Goal: Information Seeking & Learning: Learn about a topic

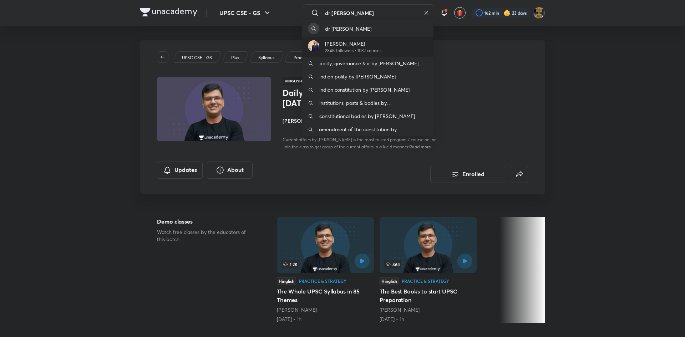
type input "dr [PERSON_NAME]"
click at [357, 47] on p "284K followers • 1032 courses" at bounding box center [353, 50] width 56 height 6
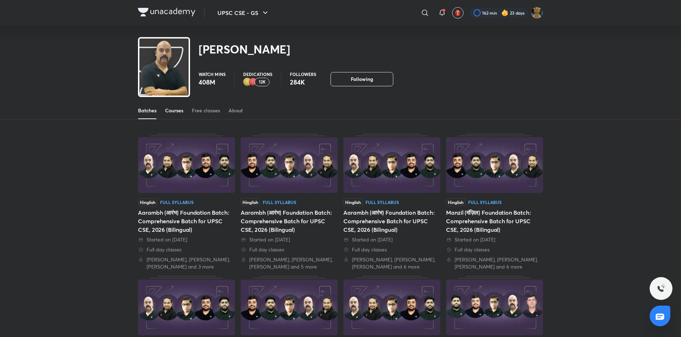
click at [176, 109] on div "Courses" at bounding box center [174, 110] width 18 height 7
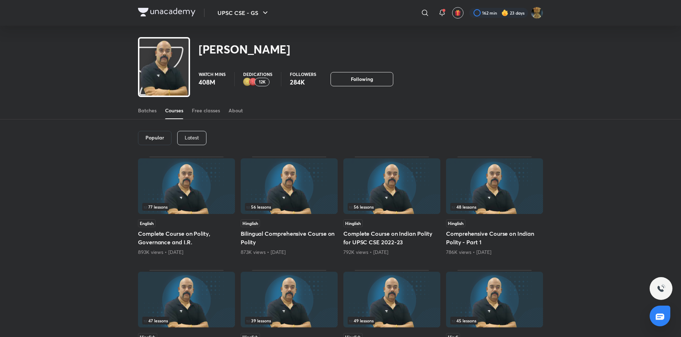
click at [187, 135] on p "Latest" at bounding box center [192, 138] width 14 height 6
click at [396, 204] on div "53 lessons" at bounding box center [392, 207] width 88 height 8
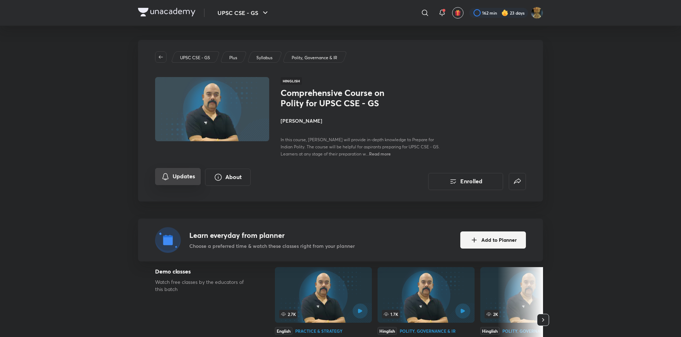
click at [184, 180] on button "Updates" at bounding box center [178, 176] width 46 height 17
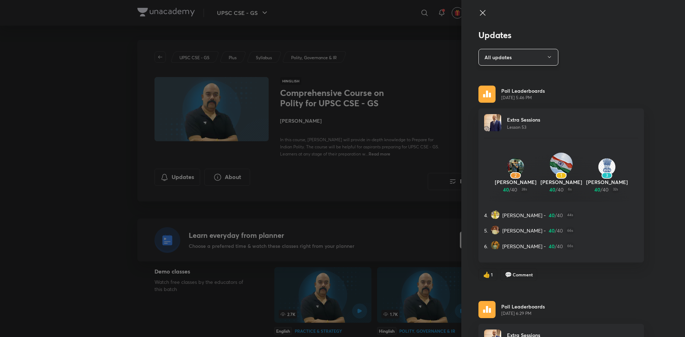
click at [532, 57] on button "All updates" at bounding box center [518, 57] width 80 height 17
click at [505, 107] on span "Attachments" at bounding box center [515, 105] width 74 height 7
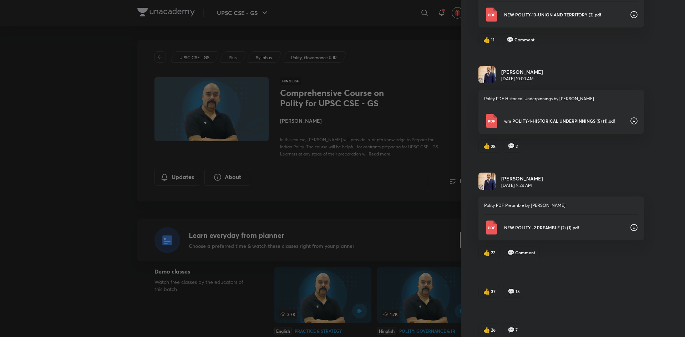
scroll to position [841, 0]
click at [629, 227] on icon at bounding box center [633, 229] width 9 height 9
click at [629, 122] on icon at bounding box center [633, 122] width 9 height 9
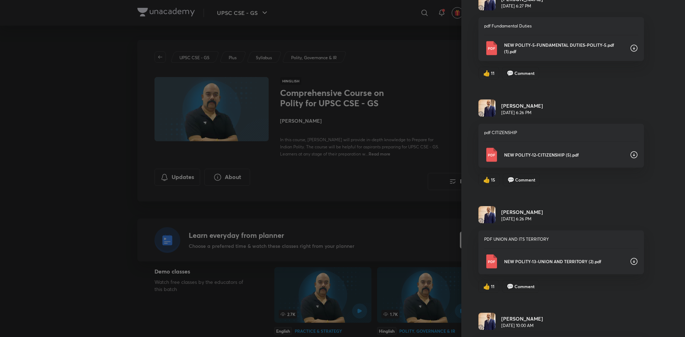
scroll to position [568, 0]
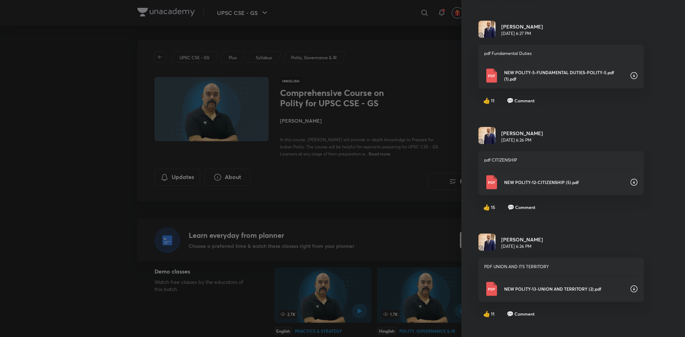
click at [629, 287] on icon at bounding box center [633, 289] width 9 height 9
click at [629, 181] on icon at bounding box center [633, 182] width 9 height 9
click at [629, 74] on icon at bounding box center [633, 75] width 9 height 9
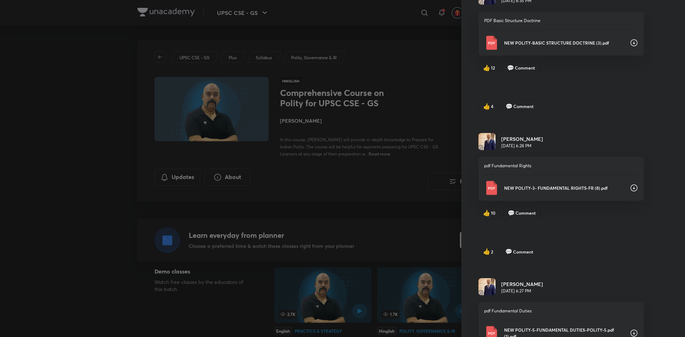
scroll to position [310, 0]
click at [629, 189] on icon at bounding box center [633, 189] width 9 height 9
click at [630, 44] on icon at bounding box center [633, 44] width 7 height 7
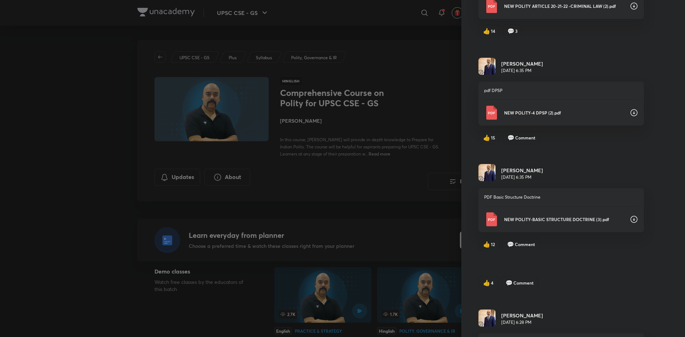
scroll to position [111, 0]
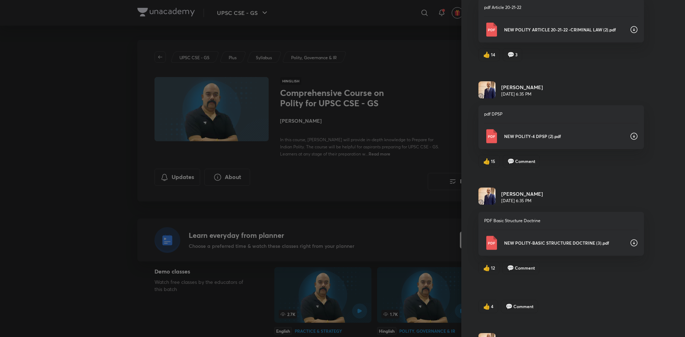
click at [629, 134] on icon at bounding box center [633, 136] width 9 height 9
click at [630, 31] on icon at bounding box center [633, 29] width 7 height 7
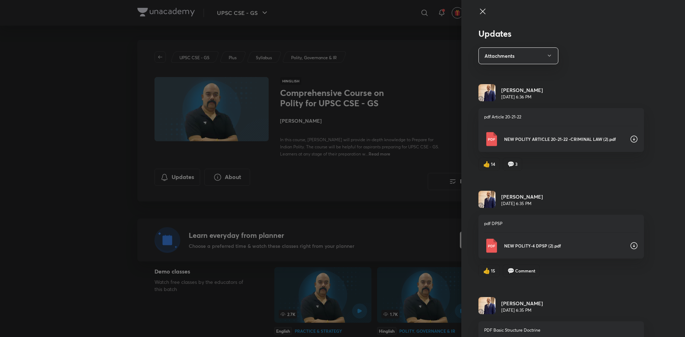
scroll to position [0, 0]
